Goal: Information Seeking & Learning: Learn about a topic

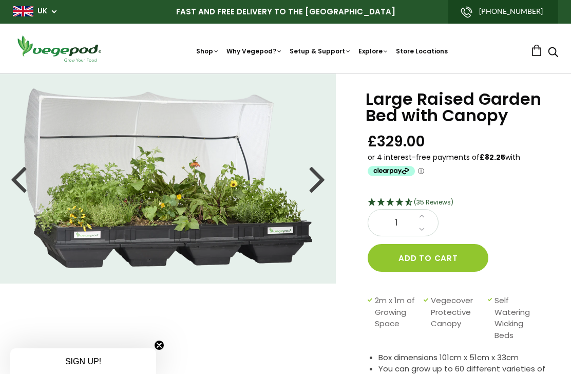
click at [15, 181] on div at bounding box center [18, 178] width 16 height 46
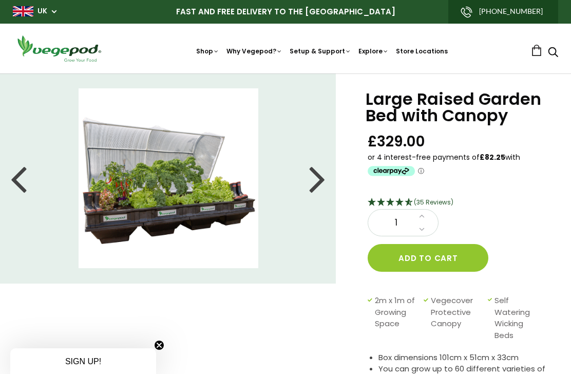
click at [15, 183] on div at bounding box center [18, 178] width 16 height 46
click at [17, 187] on div at bounding box center [18, 178] width 16 height 46
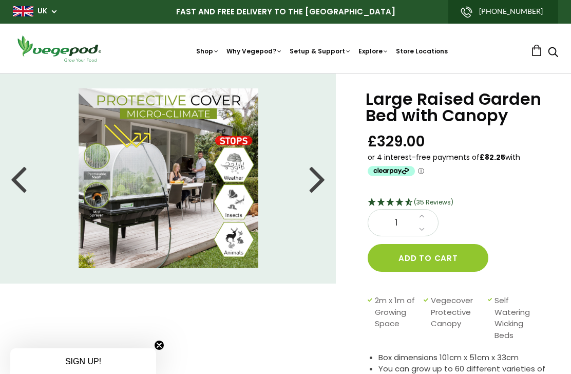
click at [6, 189] on li at bounding box center [168, 178] width 337 height 180
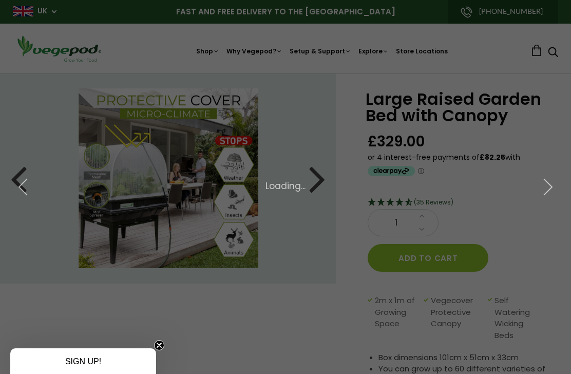
click at [21, 184] on icon "button" at bounding box center [23, 187] width 18 height 18
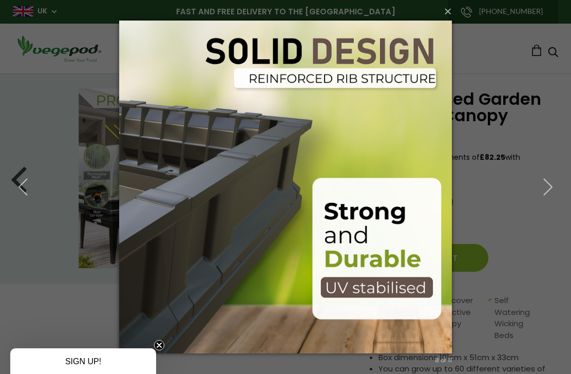
click at [17, 203] on button "button" at bounding box center [23, 187] width 46 height 57
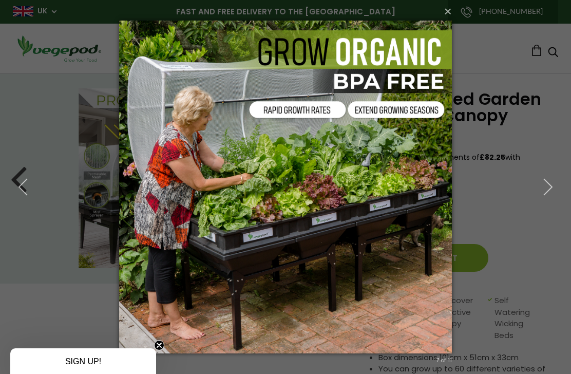
click at [24, 193] on icon "button" at bounding box center [23, 187] width 18 height 18
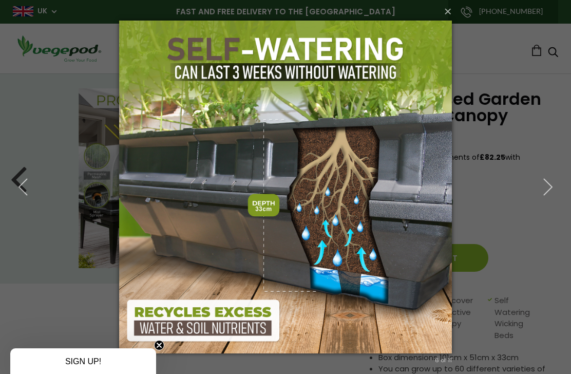
click at [23, 191] on use "button" at bounding box center [23, 187] width 8 height 16
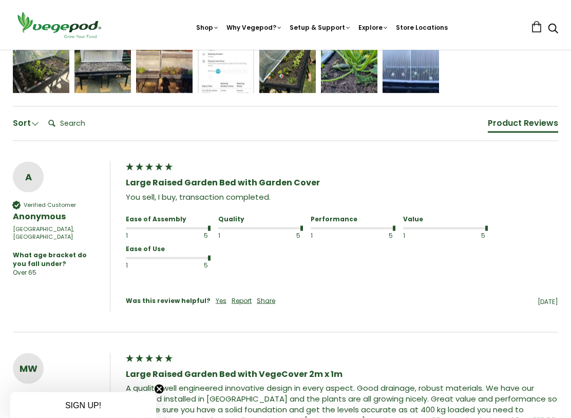
scroll to position [773, 0]
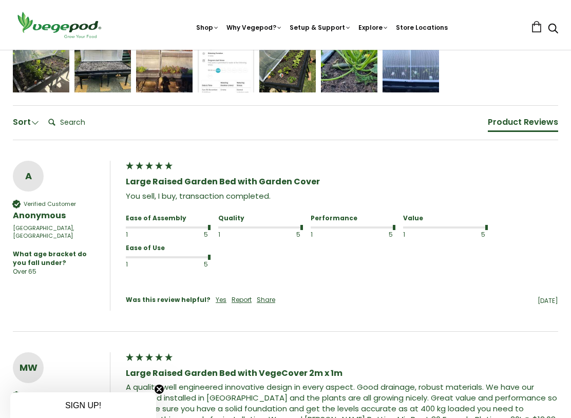
click at [286, 50] on img at bounding box center [286, 50] width 0 height 0
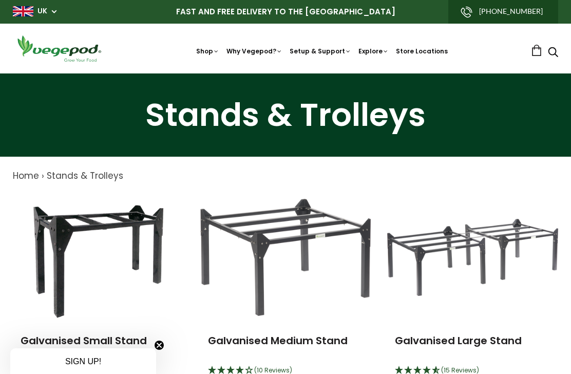
click at [286, 73] on img at bounding box center [286, 73] width 0 height 0
